Goal: Transaction & Acquisition: Obtain resource

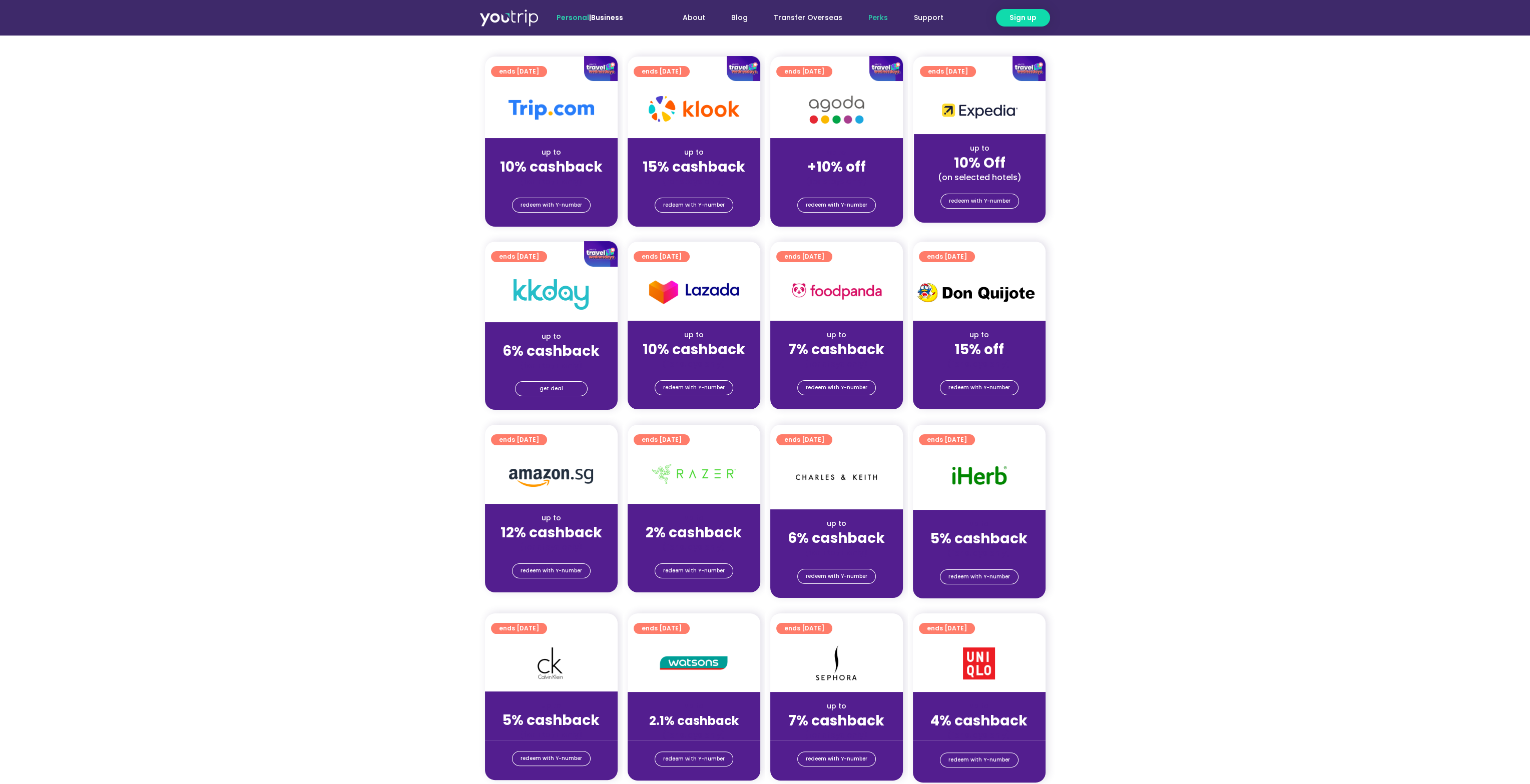
scroll to position [100, 0]
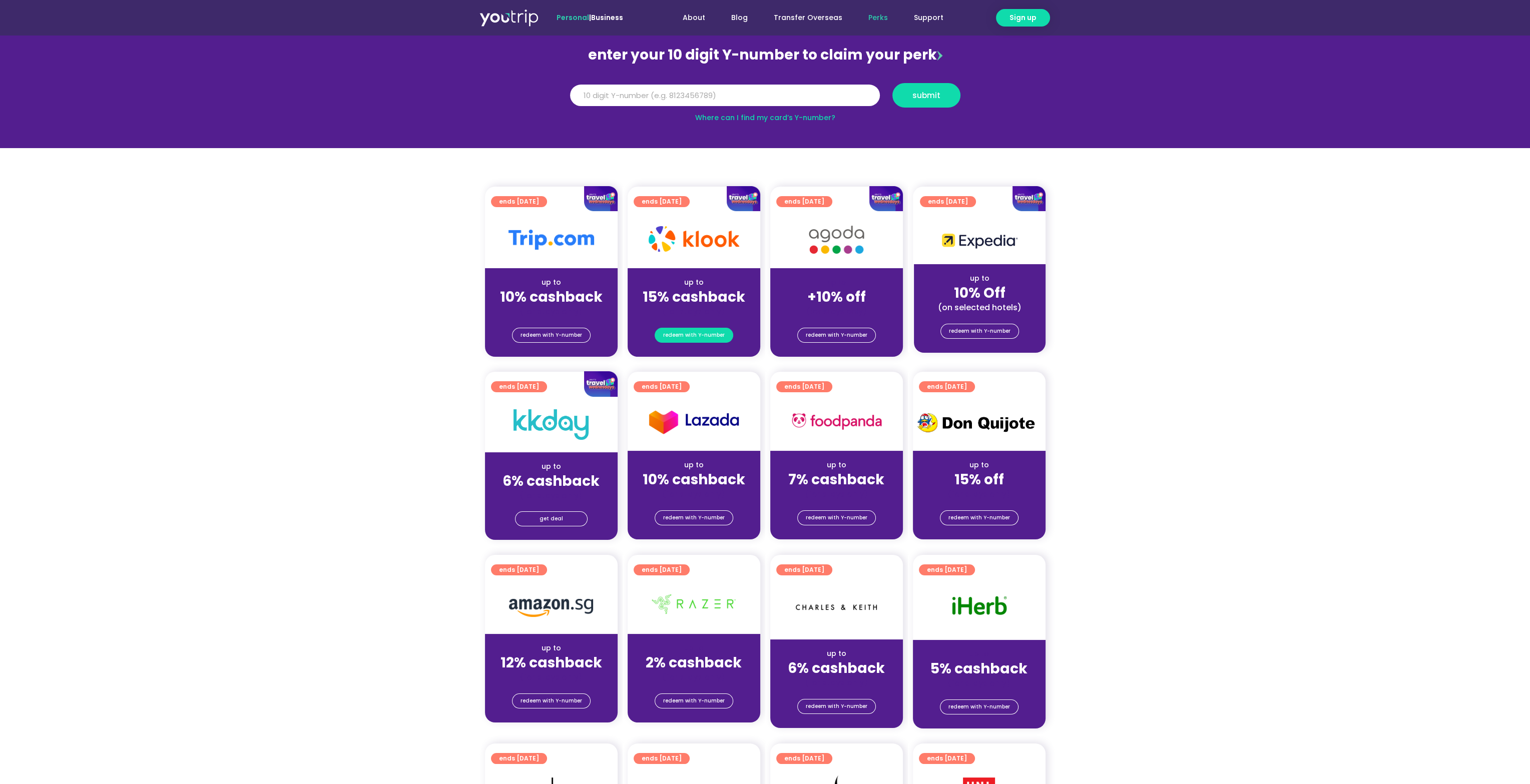
click at [716, 336] on span "redeem with Y-number" at bounding box center [694, 335] width 62 height 14
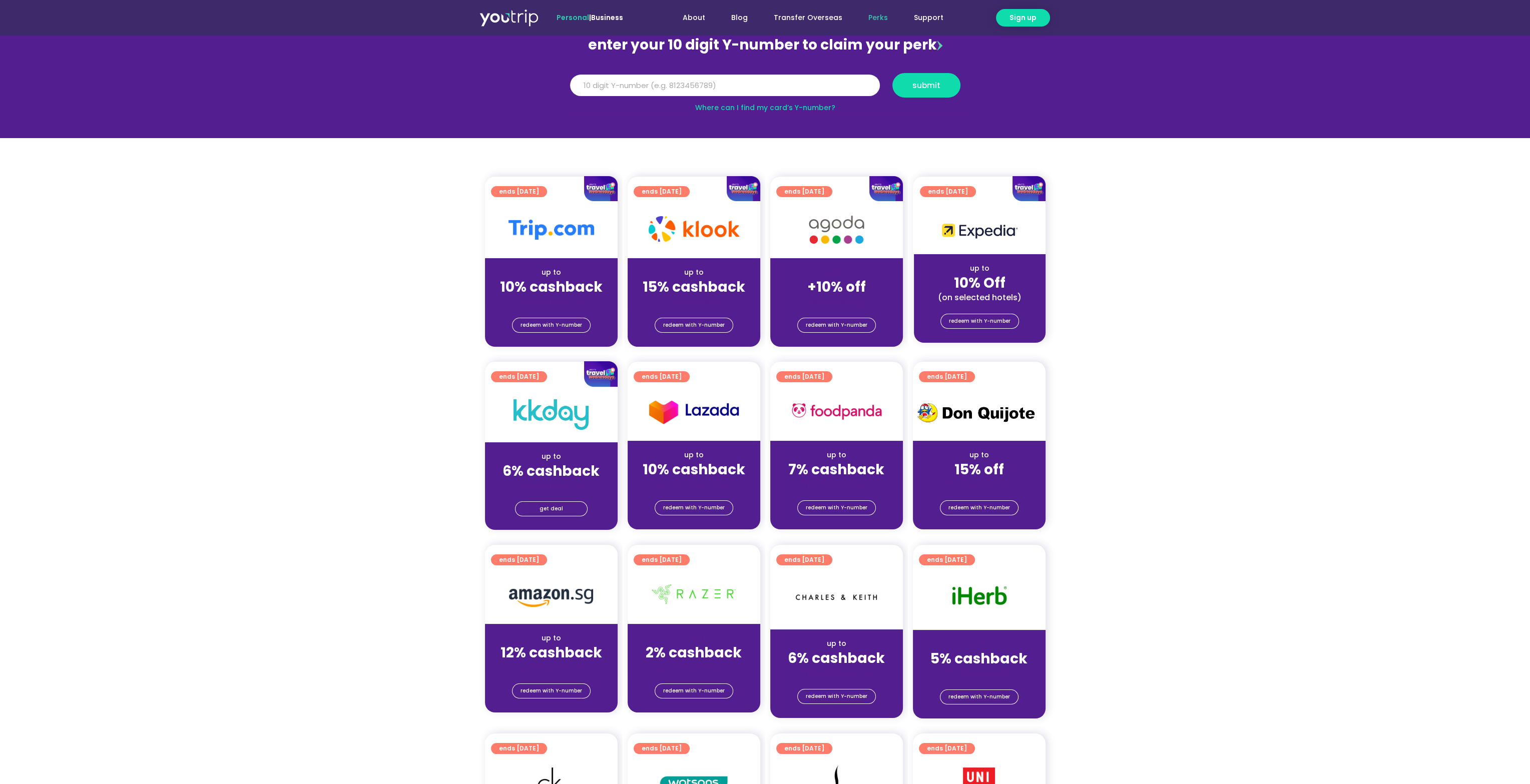
scroll to position [100, 0]
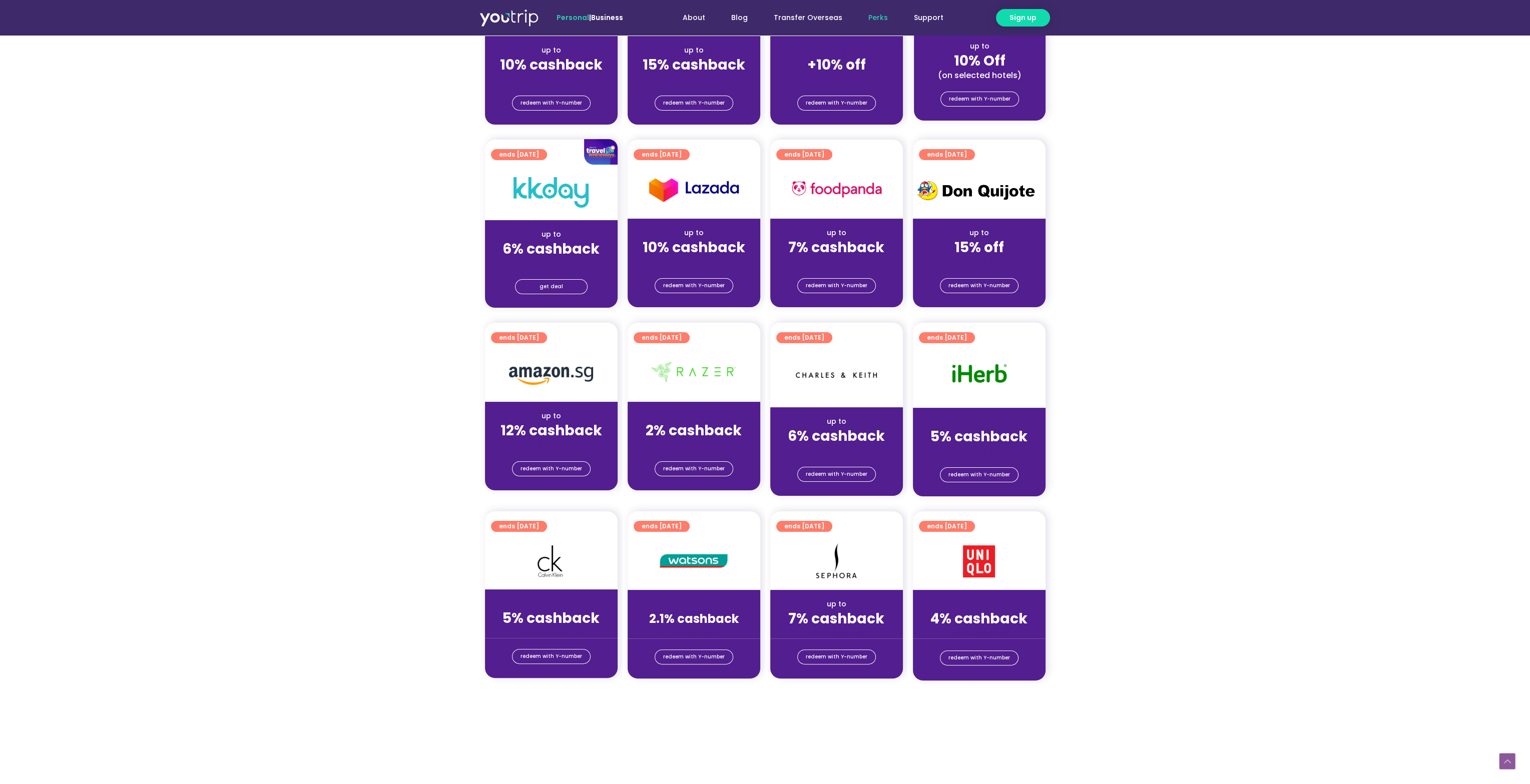
scroll to position [450, 0]
